Goal: Task Accomplishment & Management: Use online tool/utility

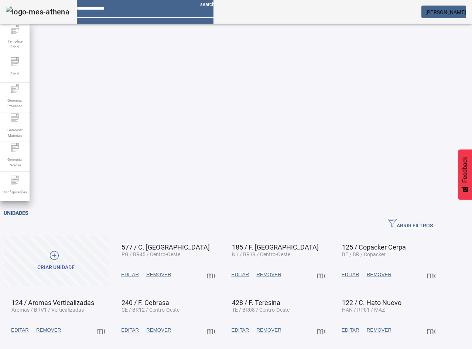
click at [433, 218] on span "ABRIR FILTROS" at bounding box center [410, 223] width 45 height 11
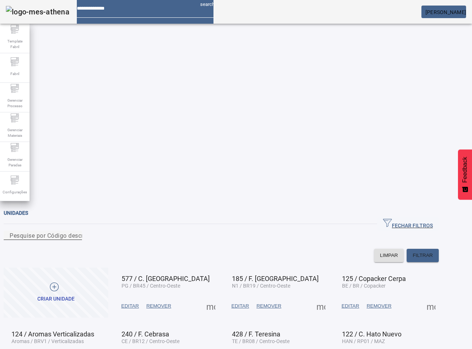
click at [76, 231] on div "Pesquise por Código descrição ou sigla" at bounding box center [43, 235] width 67 height 9
type input "*"
type input "**"
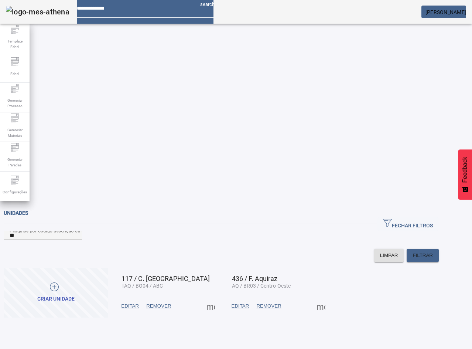
click at [249, 302] on span "EDITAR" at bounding box center [241, 305] width 18 height 7
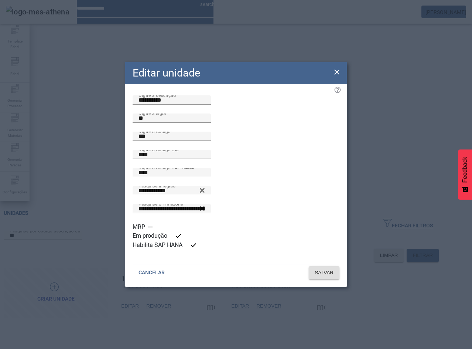
click at [340, 77] on icon at bounding box center [337, 72] width 9 height 9
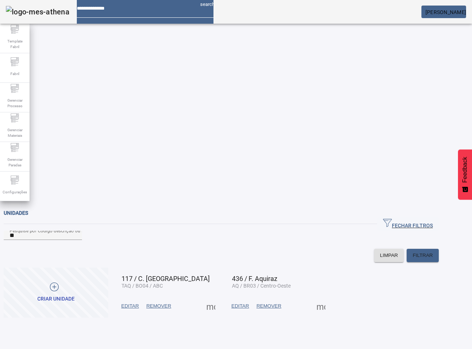
click at [330, 297] on span at bounding box center [321, 306] width 18 height 18
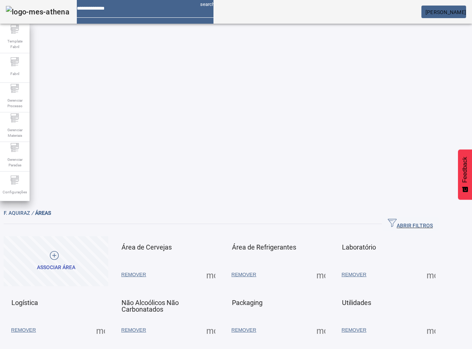
click at [220, 266] on span at bounding box center [211, 275] width 18 height 18
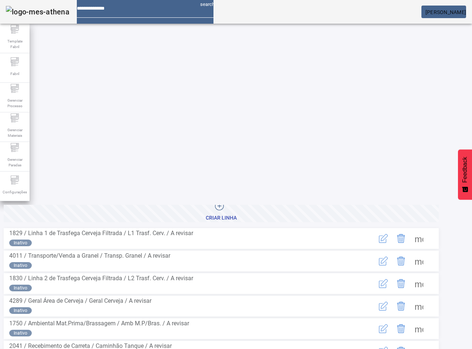
scroll to position [76, 0]
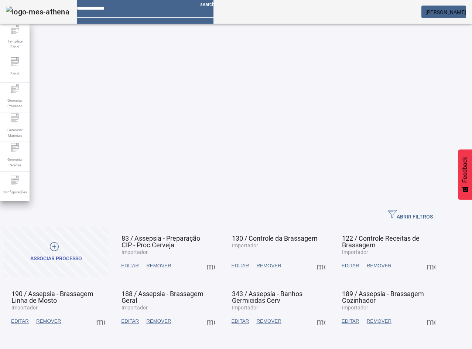
click at [330, 257] on span at bounding box center [321, 266] width 18 height 18
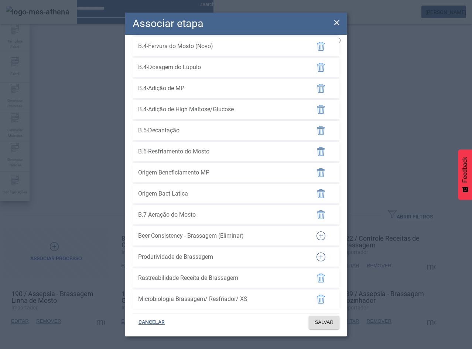
scroll to position [500, 0]
click at [179, 211] on span "B.7-Aeração do Mosto" at bounding box center [221, 214] width 166 height 9
click at [346, 21] on div "Associar etapa" at bounding box center [236, 24] width 222 height 22
click at [343, 21] on div "Associar etapa" at bounding box center [236, 24] width 222 height 22
click at [337, 20] on icon at bounding box center [337, 22] width 9 height 9
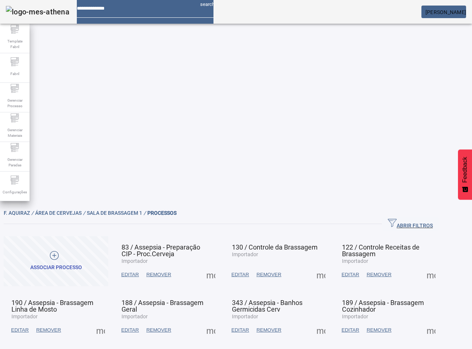
click at [249, 271] on span "EDITAR" at bounding box center [241, 274] width 18 height 7
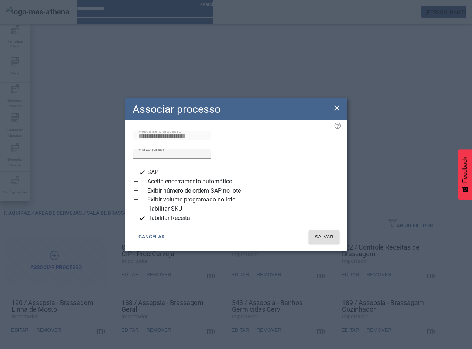
click at [333, 107] on icon at bounding box center [337, 107] width 9 height 9
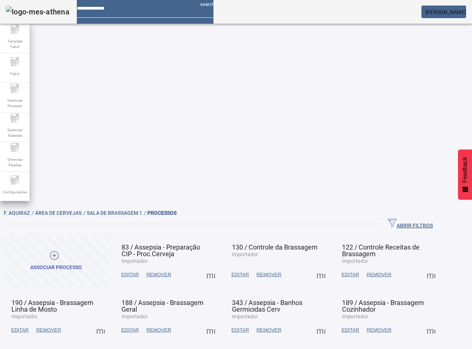
click at [330, 266] on span at bounding box center [321, 275] width 18 height 18
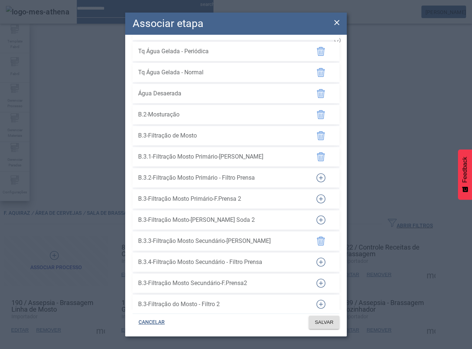
scroll to position [0, 0]
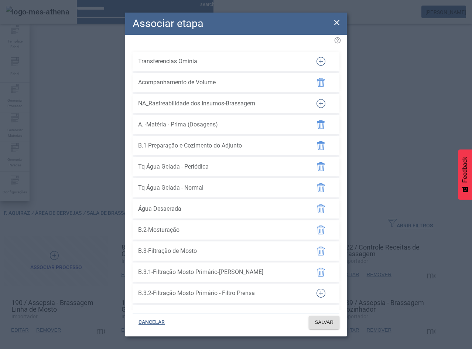
click at [337, 22] on icon at bounding box center [336, 22] width 5 height 5
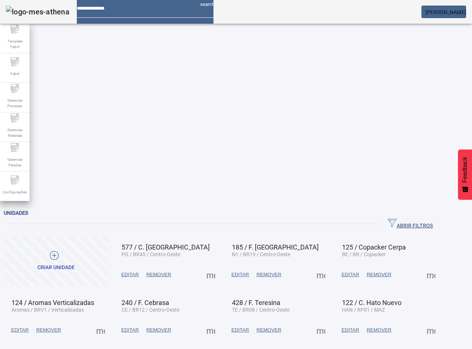
click at [183, 4] on input at bounding box center [136, 5] width 118 height 11
type input "*"
type input "**********"
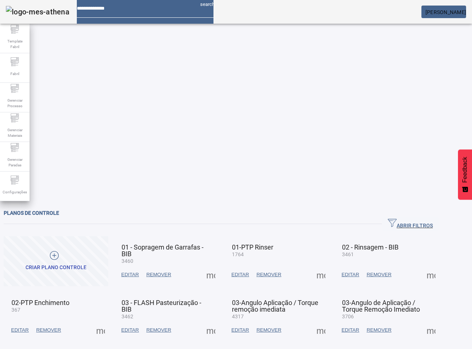
drag, startPoint x: 104, startPoint y: 35, endPoint x: 40, endPoint y: 37, distance: 63.6
click at [41, 208] on div "Planos de controle" at bounding box center [221, 212] width 435 height 9
click at [59, 210] on span "Planos de controle" at bounding box center [31, 213] width 55 height 6
click at [220, 266] on span at bounding box center [211, 275] width 18 height 18
click at [253, 349] on div at bounding box center [236, 349] width 472 height 0
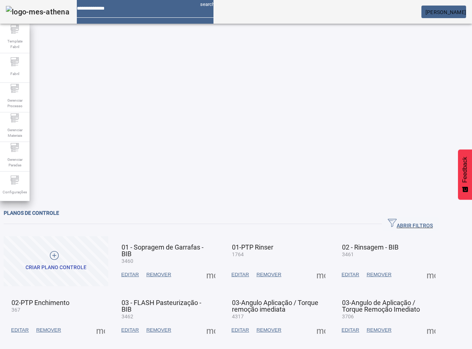
click at [220, 266] on span at bounding box center [211, 275] width 18 height 18
click at [420, 218] on span "ABRIR FILTROS" at bounding box center [410, 223] width 45 height 11
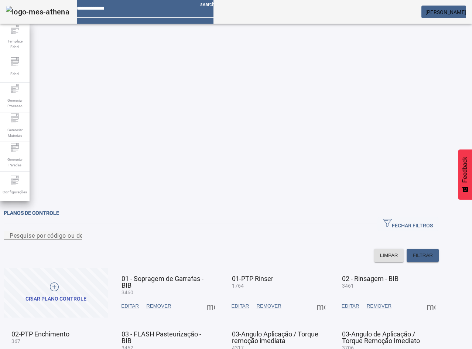
click at [79, 232] on mat-label "Pesquise por código ou descrição" at bounding box center [57, 235] width 94 height 7
click at [76, 231] on input "Pesquise por código ou descrição" at bounding box center [43, 235] width 67 height 9
click at [76, 231] on div "Pesquise por código ou descrição" at bounding box center [43, 235] width 67 height 9
type input "****"
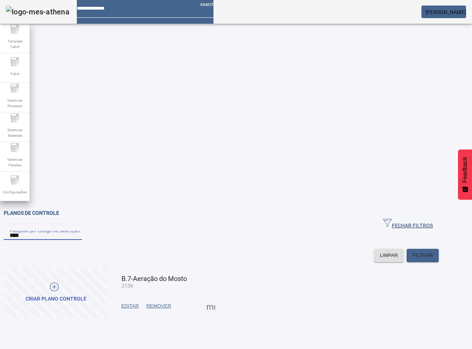
click at [139, 302] on span "EDITAR" at bounding box center [130, 305] width 18 height 7
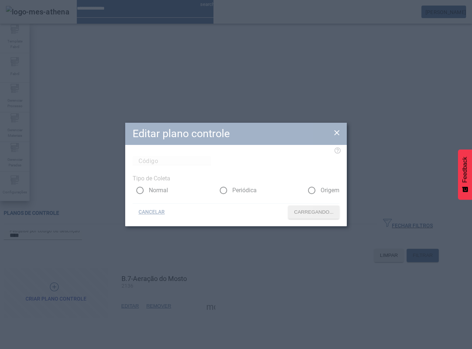
type input "****"
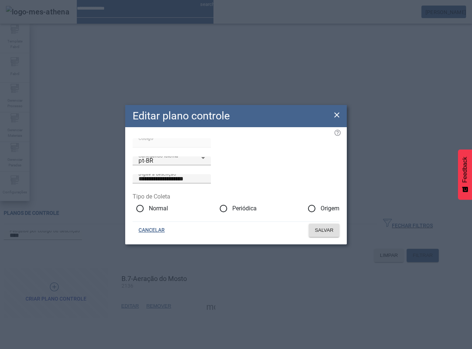
click at [334, 111] on icon at bounding box center [337, 115] width 9 height 9
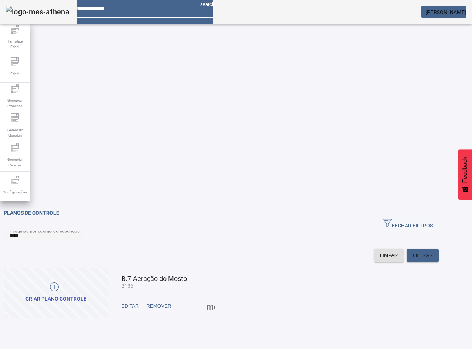
click at [220, 297] on span at bounding box center [211, 306] width 18 height 18
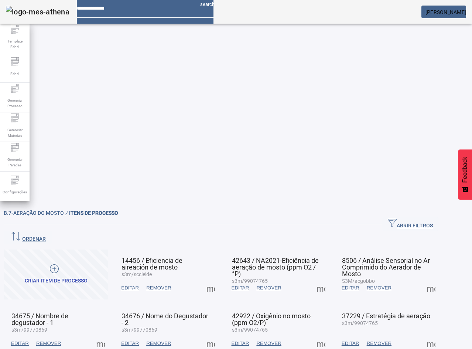
click at [388, 218] on icon "button" at bounding box center [392, 222] width 9 height 9
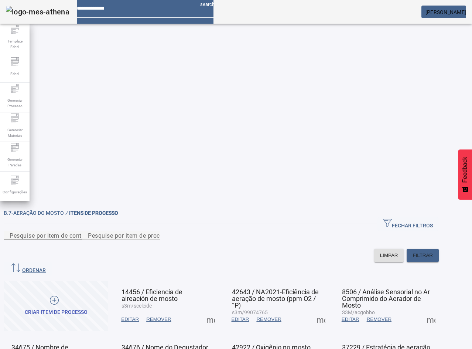
click at [84, 232] on mat-label "Pesquise por item de controle" at bounding box center [51, 235] width 82 height 7
click at [76, 231] on input "Pesquise por item de controle" at bounding box center [43, 235] width 67 height 9
type input "*****"
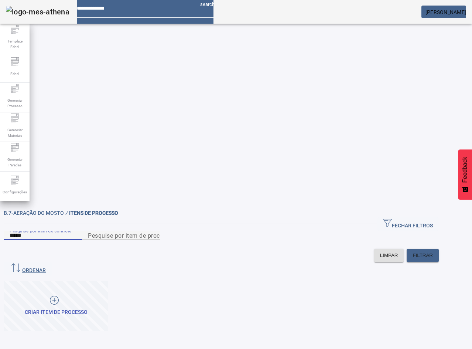
drag, startPoint x: 103, startPoint y: 64, endPoint x: -41, endPoint y: 54, distance: 144.1
click at [0, 54] on html "search Marcelo Thiesen Zanatta Template Fabril Fabril Gerenciar Processo Gerenc…" at bounding box center [236, 174] width 472 height 349
type input "*"
click at [154, 231] on input "Pesquise por item de processo" at bounding box center [121, 235] width 67 height 9
type input "*****"
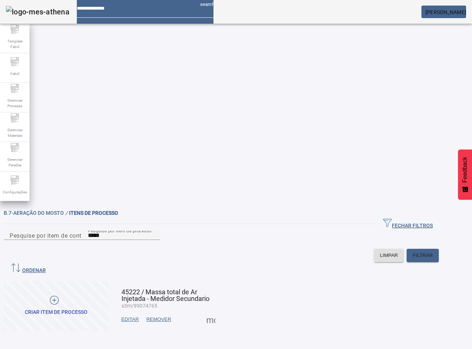
click at [139, 316] on span "EDITAR" at bounding box center [130, 319] width 18 height 7
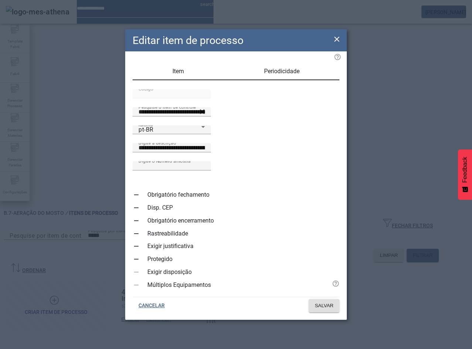
click at [339, 43] on icon at bounding box center [337, 39] width 9 height 9
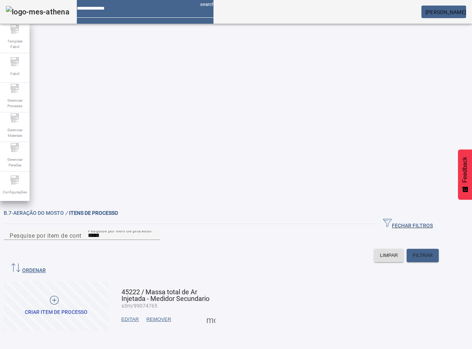
click at [220, 310] on span at bounding box center [211, 319] width 18 height 18
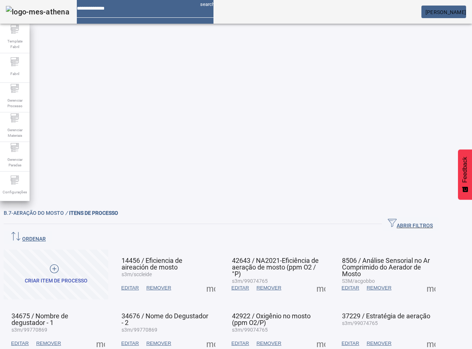
click at [388, 218] on span "ABRIR FILTROS" at bounding box center [410, 223] width 45 height 11
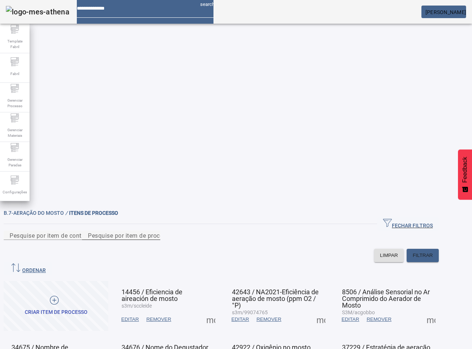
click at [173, 232] on mat-label "Pesquise por item de processo" at bounding box center [130, 235] width 85 height 7
click at [154, 231] on input "Pesquise por item de processo" at bounding box center [121, 235] width 67 height 9
type input "*****"
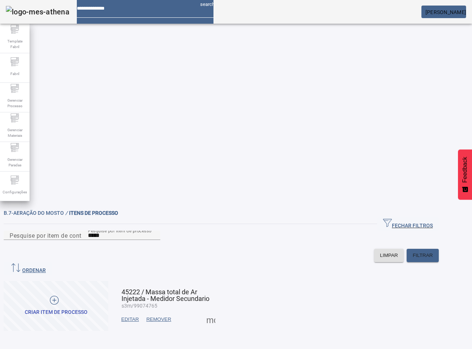
click at [139, 316] on span "EDITAR" at bounding box center [130, 319] width 18 height 7
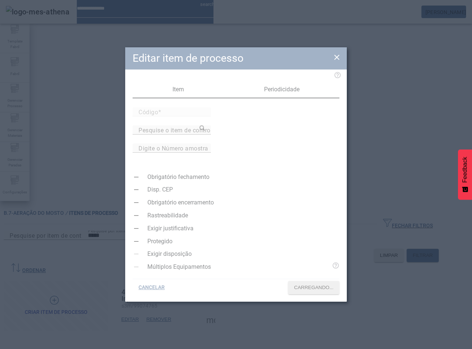
type input "*****"
type input "**********"
type input "*"
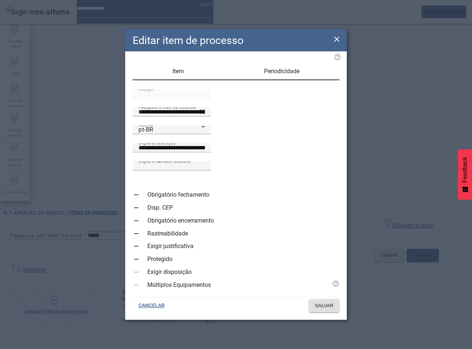
click at [341, 47] on div "Editar item de processo" at bounding box center [236, 40] width 222 height 22
click at [273, 74] on span "Periodicidade" at bounding box center [281, 71] width 35 height 6
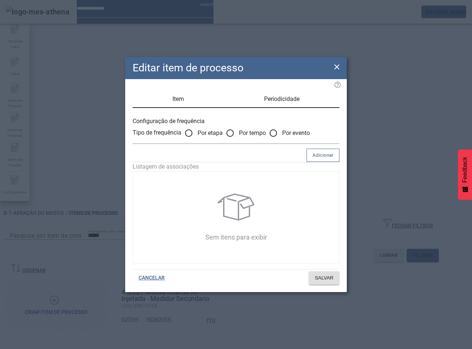
click at [337, 62] on icon at bounding box center [337, 66] width 9 height 9
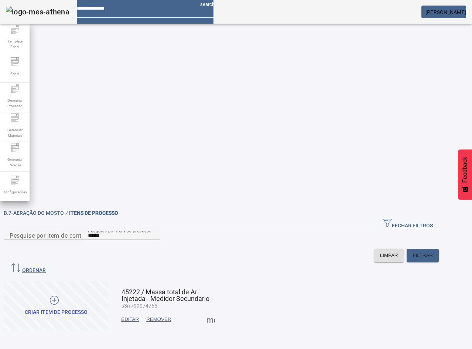
click at [220, 310] on span at bounding box center [211, 319] width 18 height 18
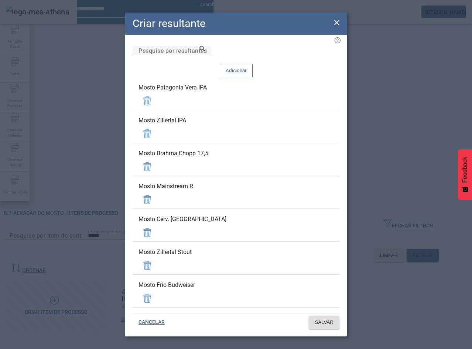
click at [339, 22] on icon at bounding box center [337, 22] width 9 height 9
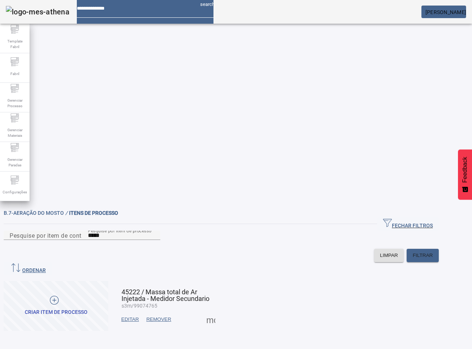
click at [38, 217] on div "FECHAR FILTROS Pesquise por item de controle Pesquise por item de processo ****…" at bounding box center [221, 239] width 435 height 45
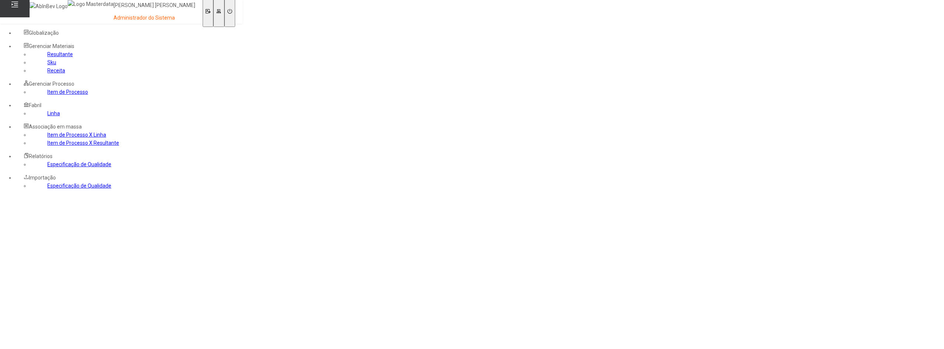
click at [46, 31] on span "Globalização" at bounding box center [44, 33] width 30 height 6
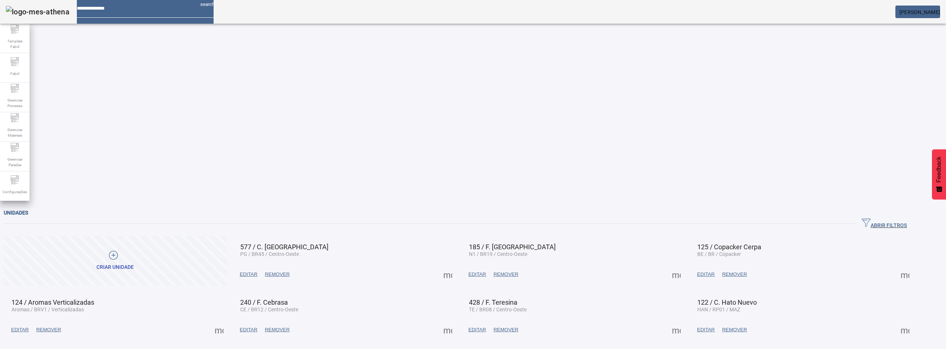
click at [179, 11] on div at bounding box center [136, 5] width 118 height 11
type input "*****"
click at [258, 271] on span "EDITAR" at bounding box center [249, 274] width 18 height 7
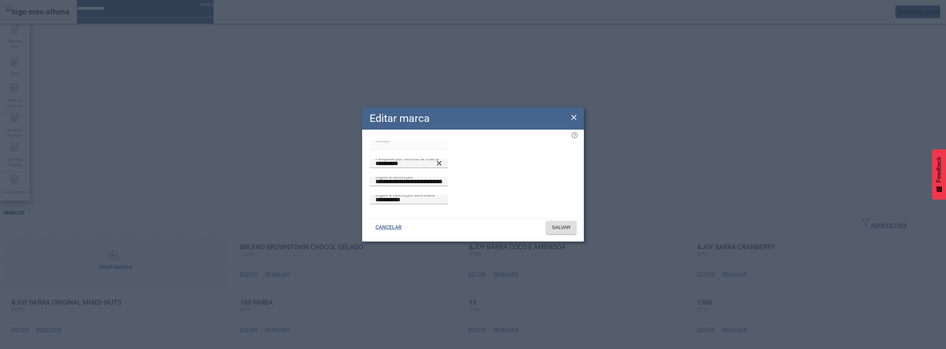
click at [572, 122] on icon at bounding box center [574, 117] width 9 height 9
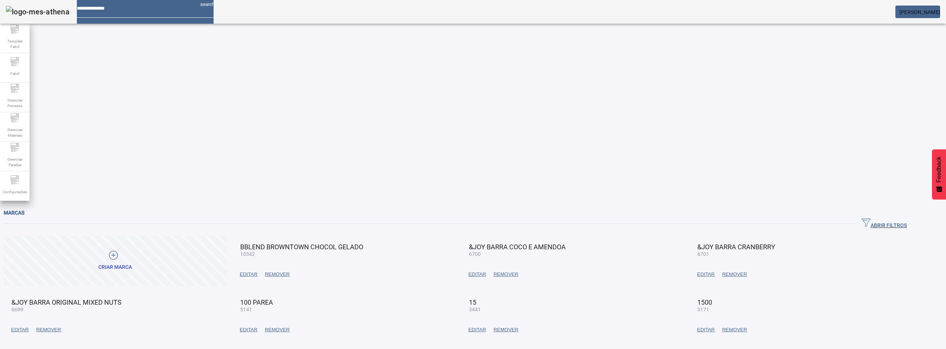
click at [138, 11] on div at bounding box center [136, 5] width 118 height 11
click at [142, 11] on input at bounding box center [136, 5] width 118 height 11
type input "*"
click at [12, 41] on span "Template Fabril" at bounding box center [15, 44] width 22 height 16
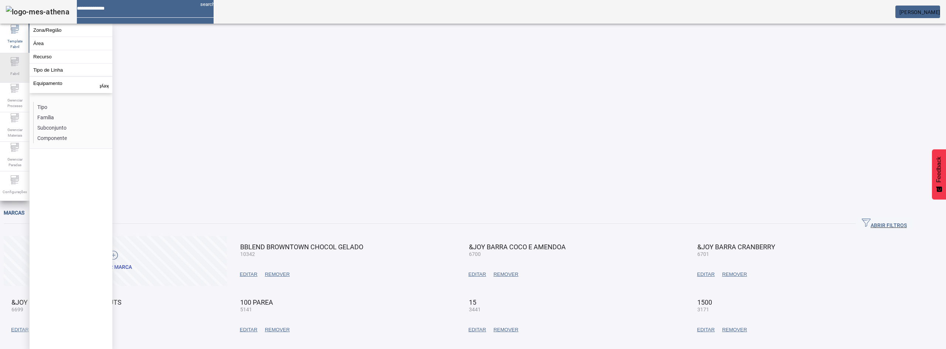
click at [18, 59] on icon at bounding box center [17, 58] width 1 height 1
click at [40, 32] on button "Unidades" at bounding box center [71, 30] width 83 height 13
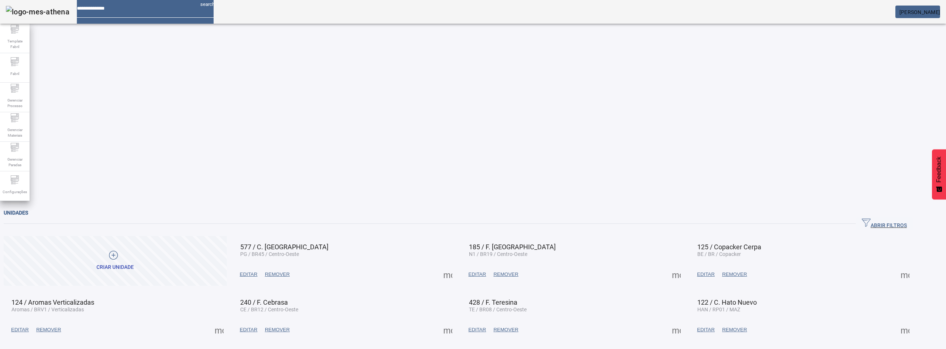
click at [897, 218] on span "ABRIR FILTROS" at bounding box center [884, 223] width 45 height 11
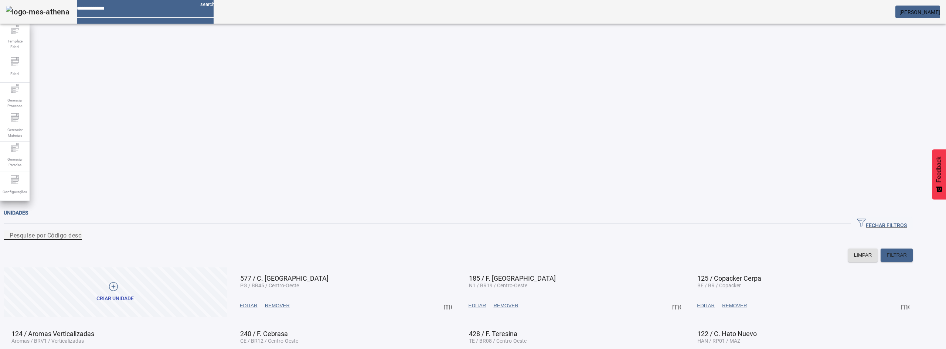
click at [76, 231] on div "Pesquise por Código descrição ou sigla" at bounding box center [43, 235] width 67 height 9
type input "**"
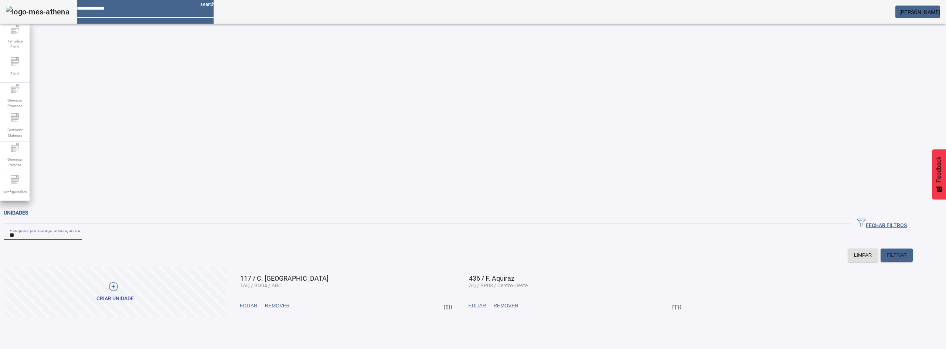
click at [685, 297] on span at bounding box center [676, 306] width 18 height 18
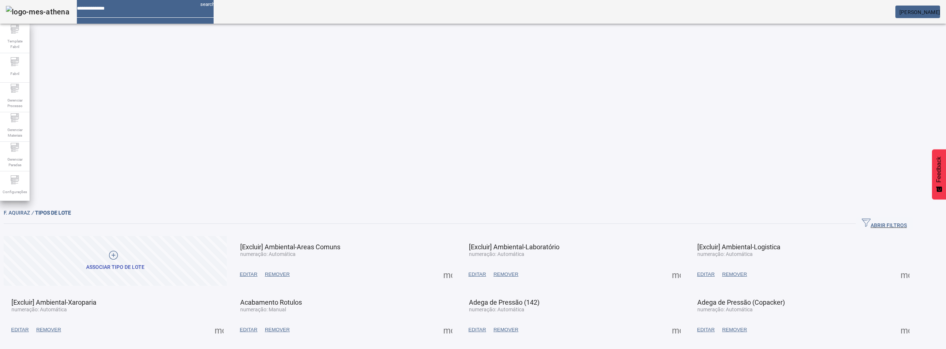
click at [457, 321] on span at bounding box center [448, 330] width 18 height 18
click at [551, 349] on div at bounding box center [473, 349] width 946 height 0
click at [258, 326] on span "EDITAR" at bounding box center [249, 329] width 18 height 7
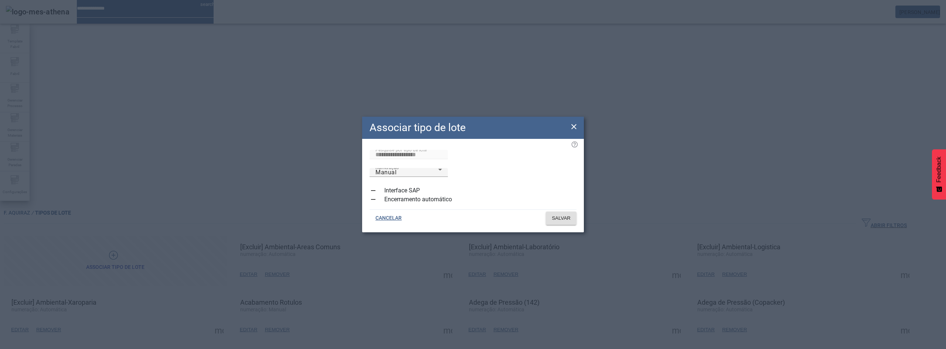
click at [577, 129] on icon at bounding box center [574, 126] width 9 height 9
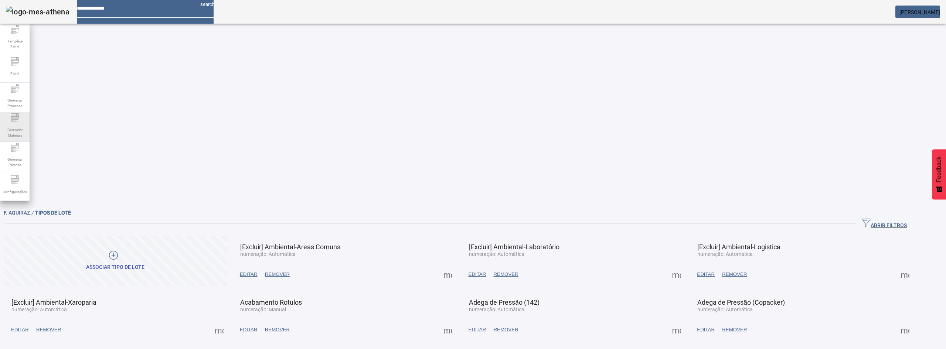
click at [18, 121] on icon at bounding box center [14, 117] width 9 height 9
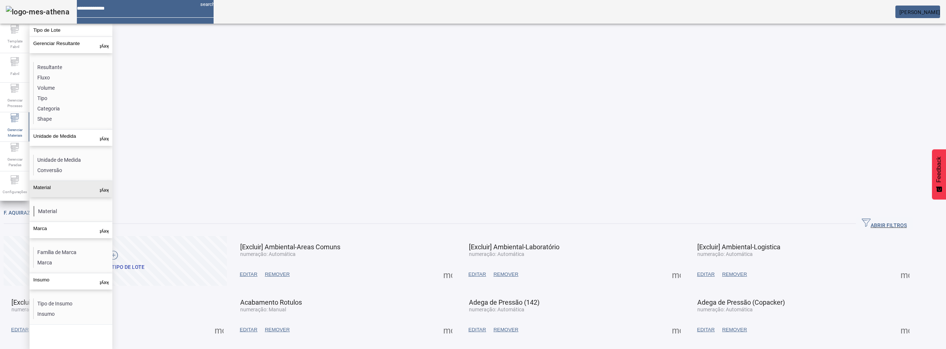
click at [49, 206] on li "Material" at bounding box center [73, 211] width 78 height 10
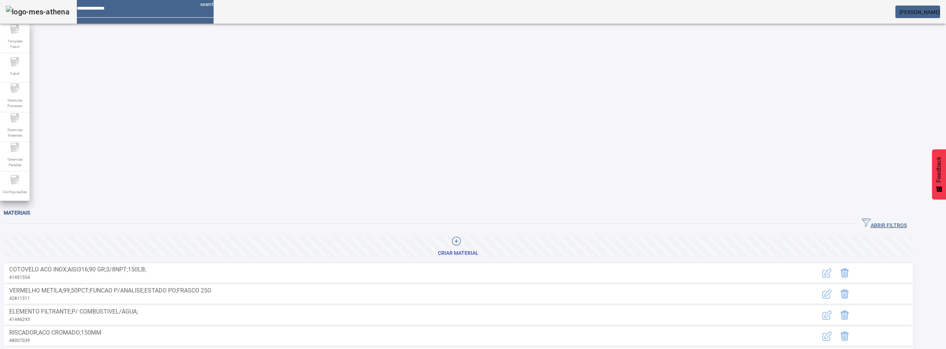
click at [832, 269] on icon "button" at bounding box center [827, 273] width 9 height 9
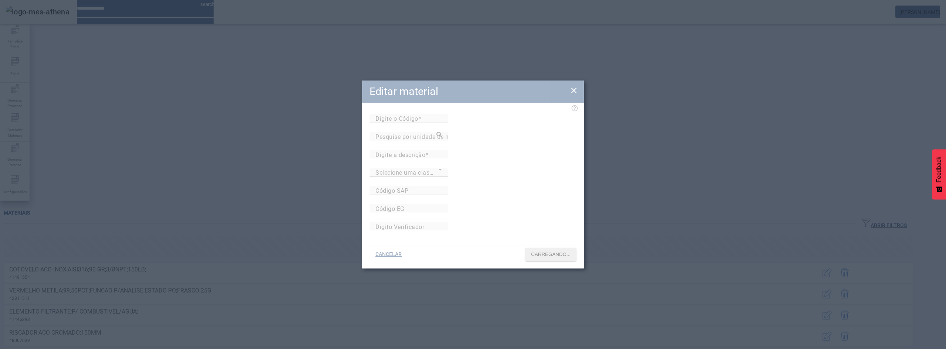
type input "********"
type input "*******"
type input "**********"
type input "********"
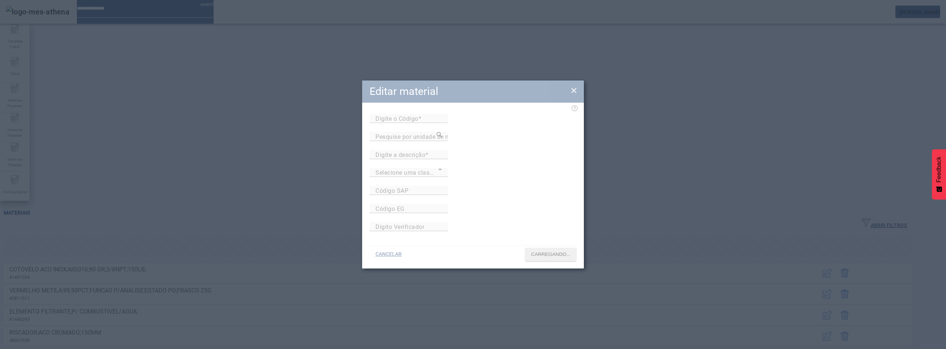
type input "*"
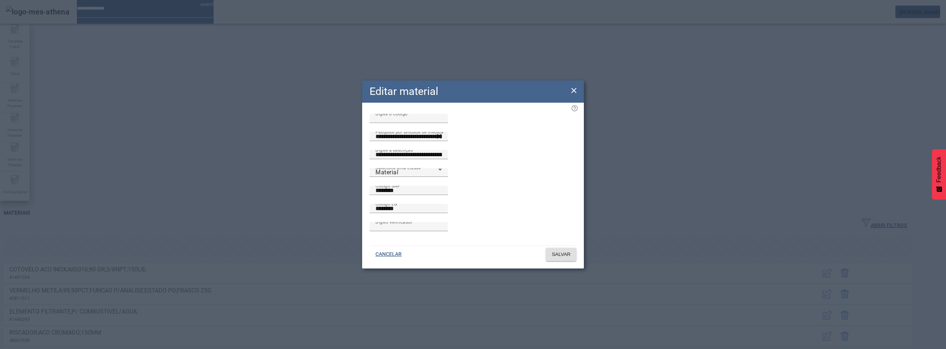
click at [577, 95] on icon at bounding box center [574, 90] width 9 height 9
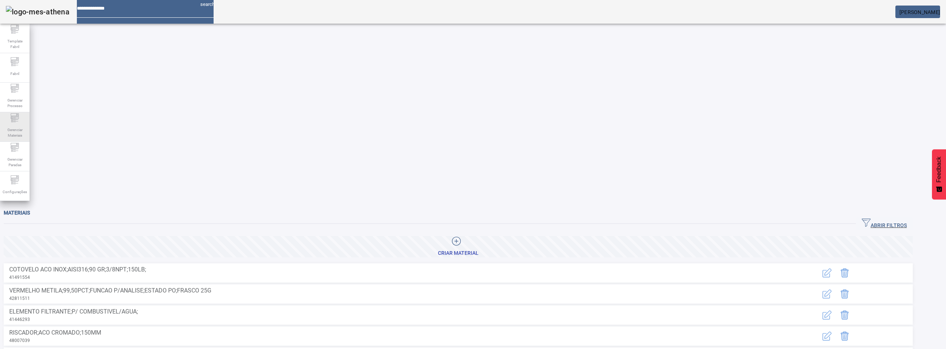
click at [22, 131] on span "Gerenciar Materiais" at bounding box center [15, 133] width 22 height 16
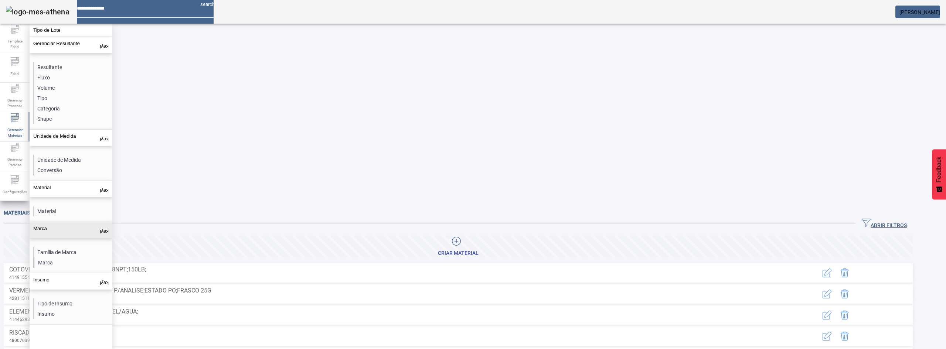
click at [64, 258] on li "Marca" at bounding box center [73, 263] width 78 height 10
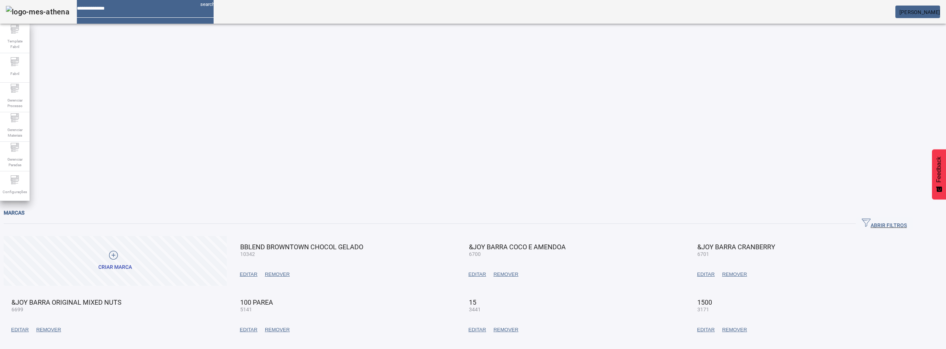
click at [29, 326] on span "EDITAR" at bounding box center [20, 329] width 18 height 7
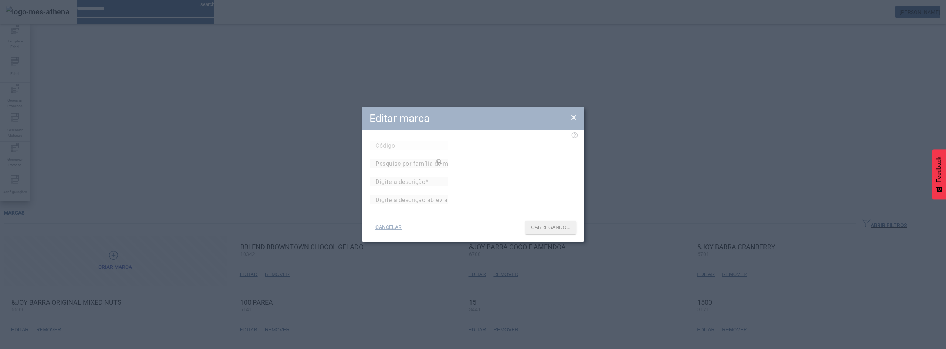
type input "****"
type input "**********"
type input "********"
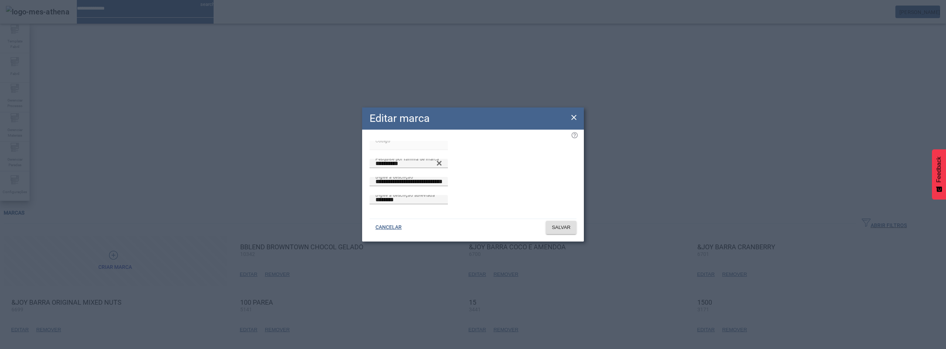
click at [575, 120] on icon at bounding box center [573, 117] width 5 height 5
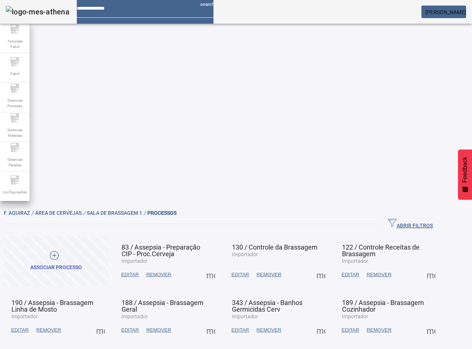
click at [330, 266] on span at bounding box center [321, 275] width 18 height 18
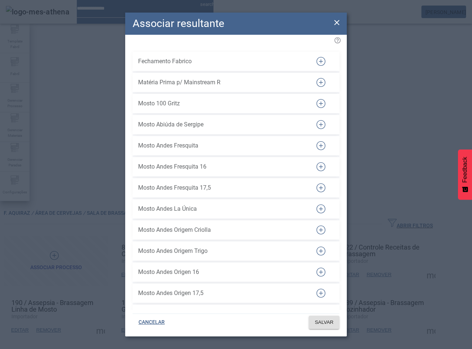
click at [346, 17] on div "Associar resultante" at bounding box center [236, 24] width 222 height 22
click at [340, 24] on div "Associar resultante Fechamento Fabrico Matéria Prima p/ Mainstream R Mosto 100 …" at bounding box center [236, 175] width 222 height 324
click at [340, 24] on icon at bounding box center [337, 22] width 9 height 9
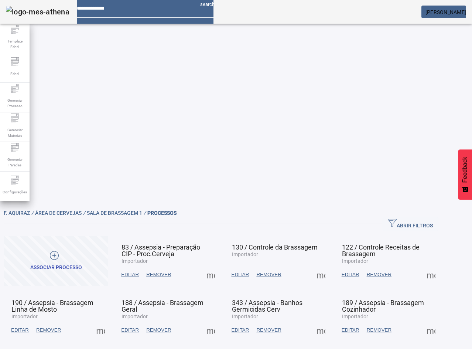
click at [220, 266] on span at bounding box center [211, 275] width 18 height 18
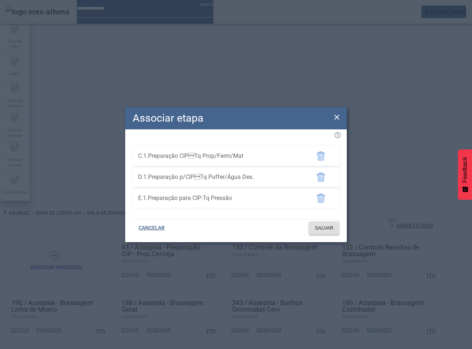
click at [335, 122] on icon at bounding box center [337, 117] width 9 height 9
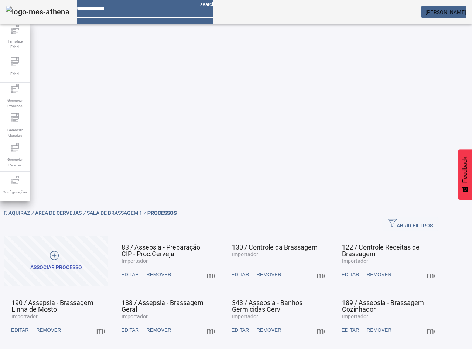
click at [220, 266] on span at bounding box center [211, 275] width 18 height 18
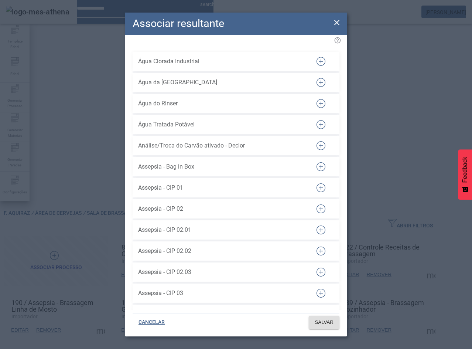
click at [333, 24] on icon at bounding box center [337, 22] width 9 height 9
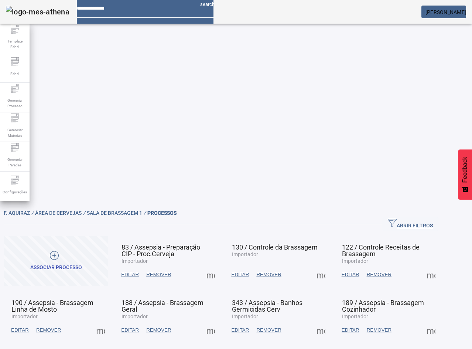
click at [109, 321] on span at bounding box center [101, 330] width 18 height 18
click at [261, 349] on div at bounding box center [236, 349] width 472 height 0
